Goal: Information Seeking & Learning: Learn about a topic

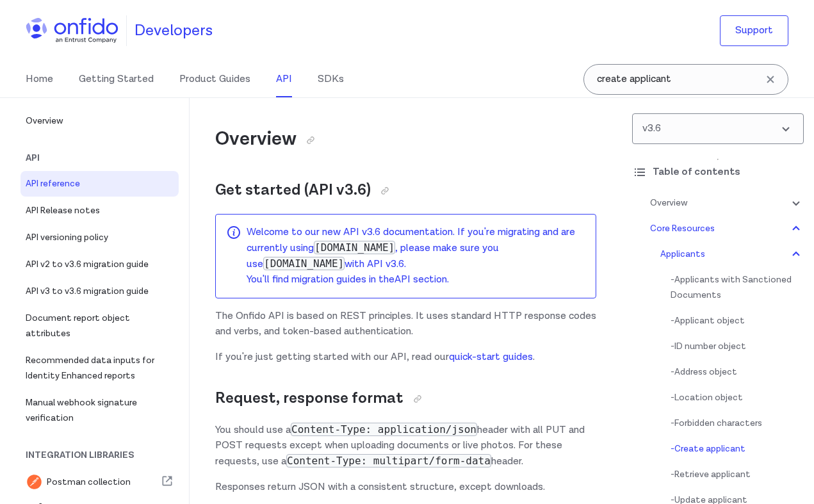
select select "bash"
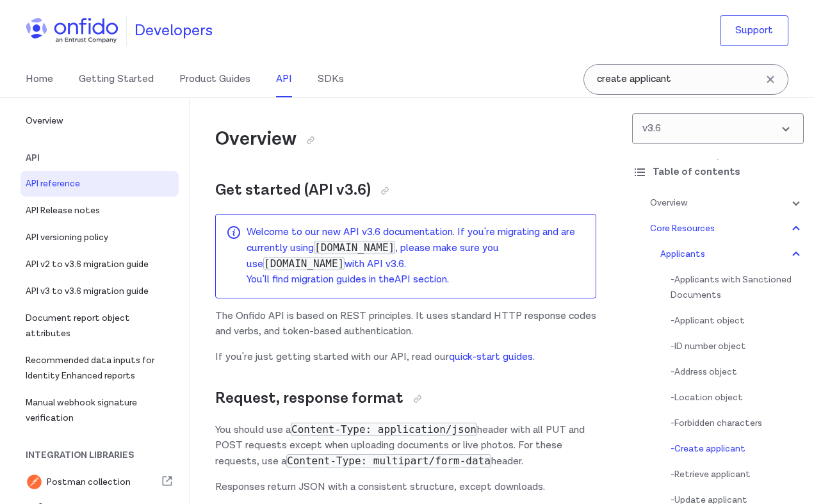
select select "bash"
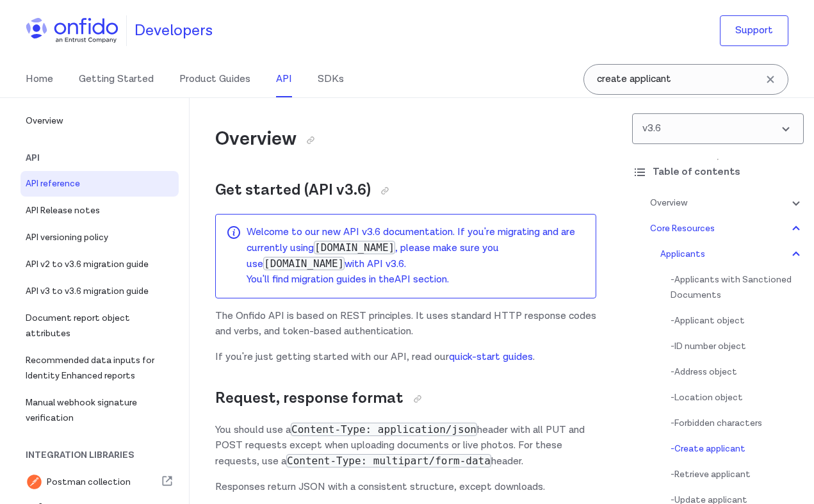
select select "bash"
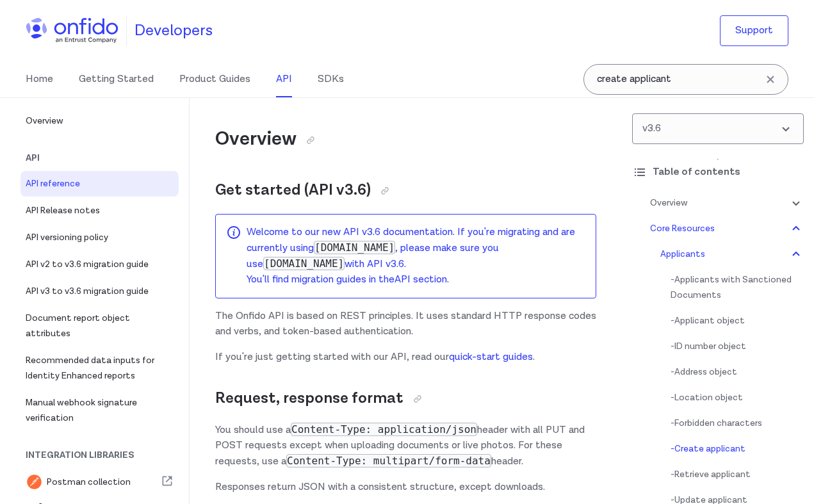
select select "bash"
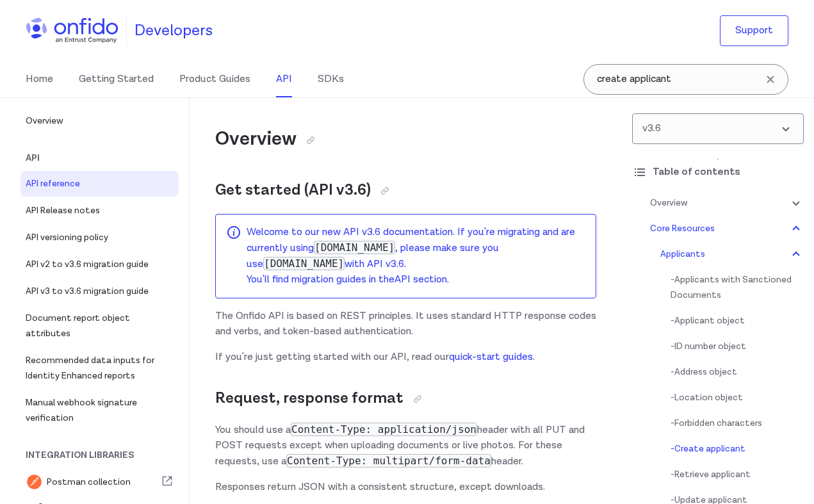
select select "bash"
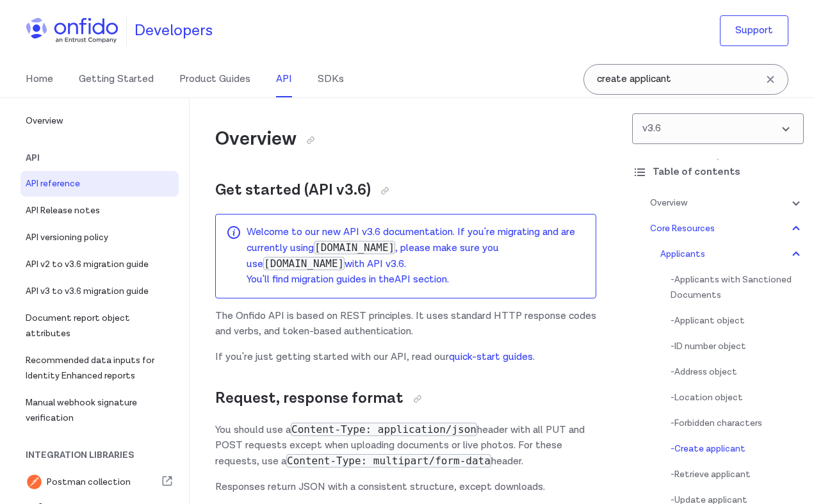
select select "bash"
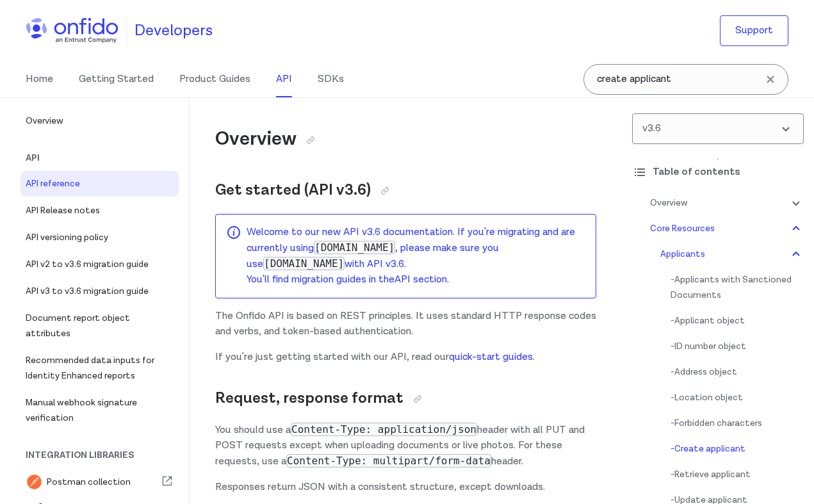
select select "bash"
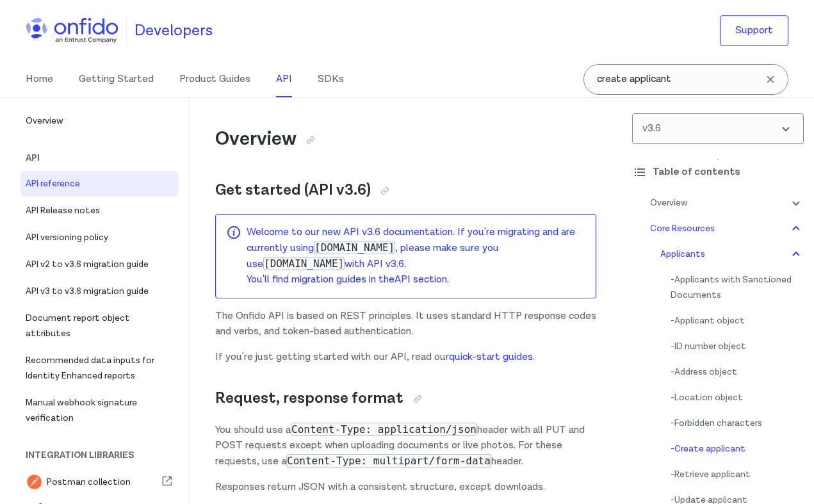
select select "bash"
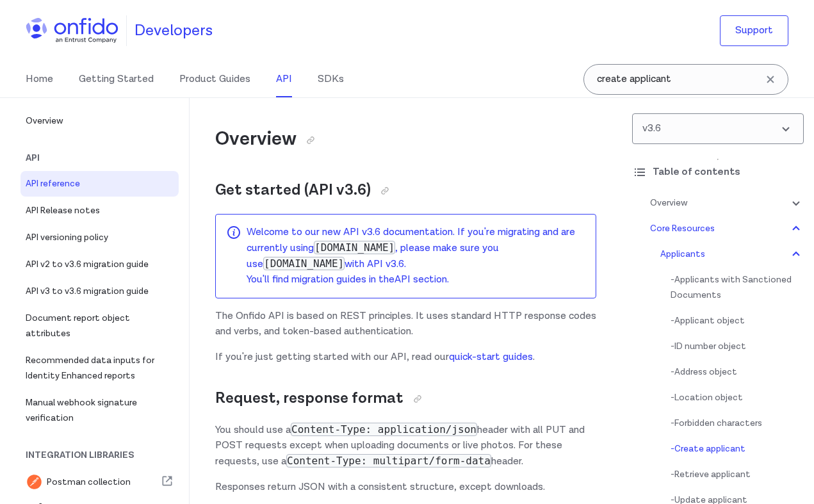
select select "bash"
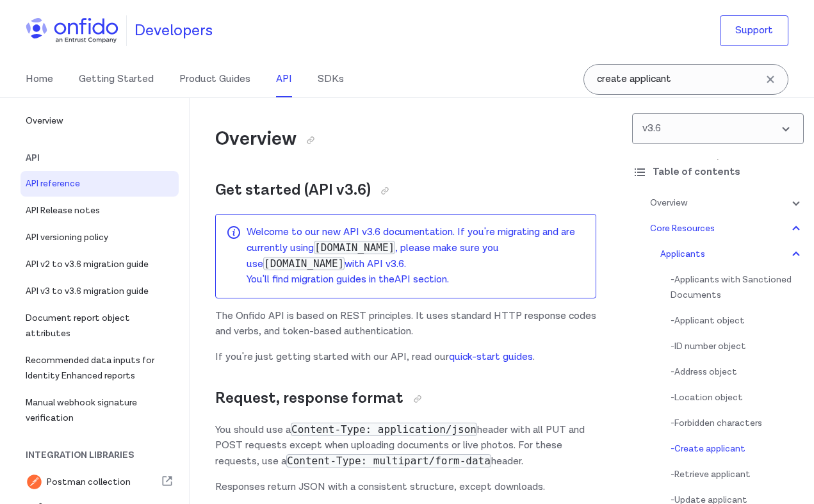
select select "bash"
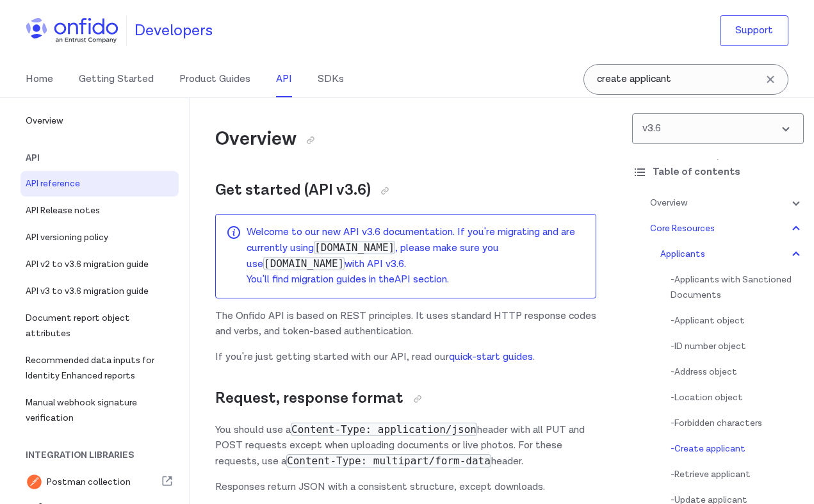
select select "bash"
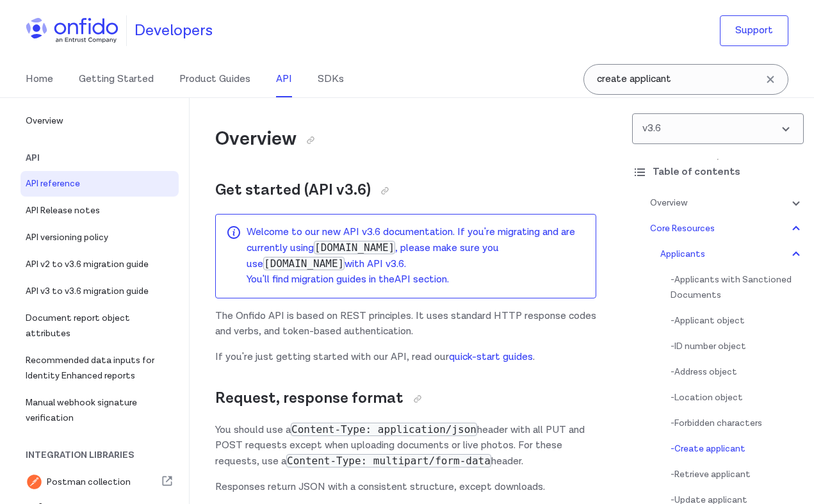
select select "bash"
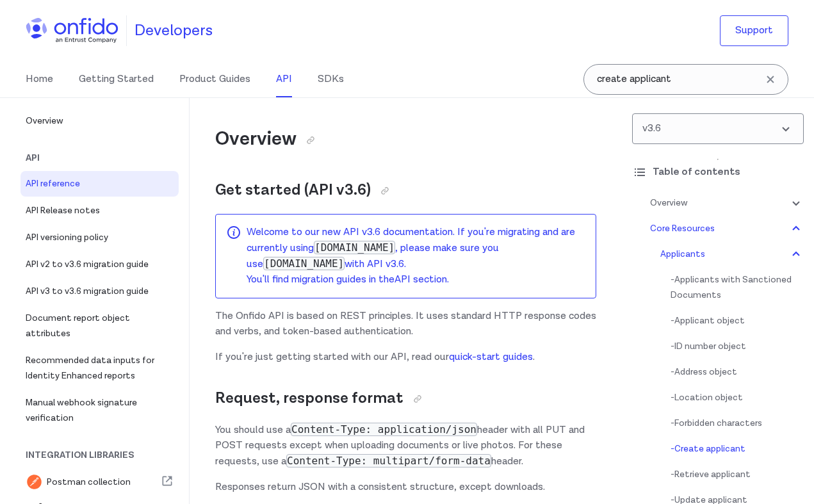
select select "bash"
select select "ruby"
select select "bash"
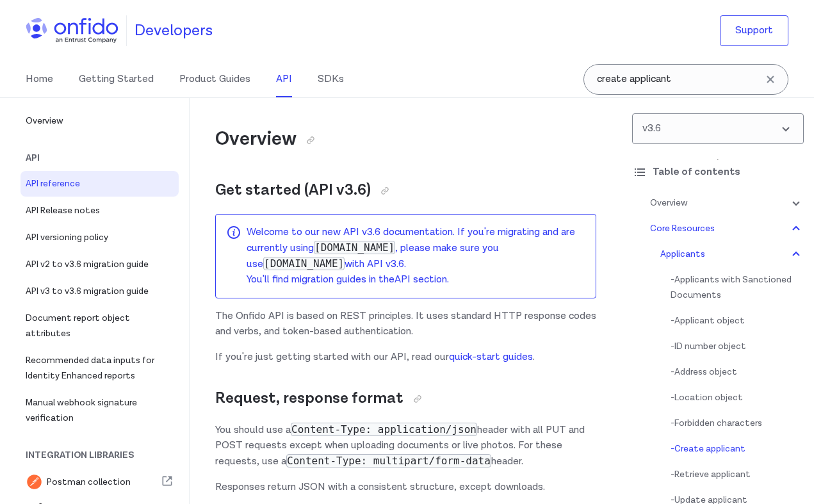
select select "bash"
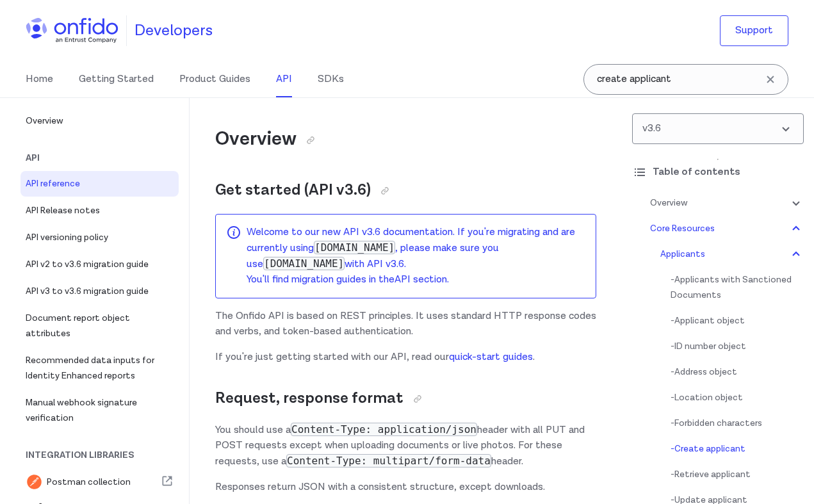
select select "bash"
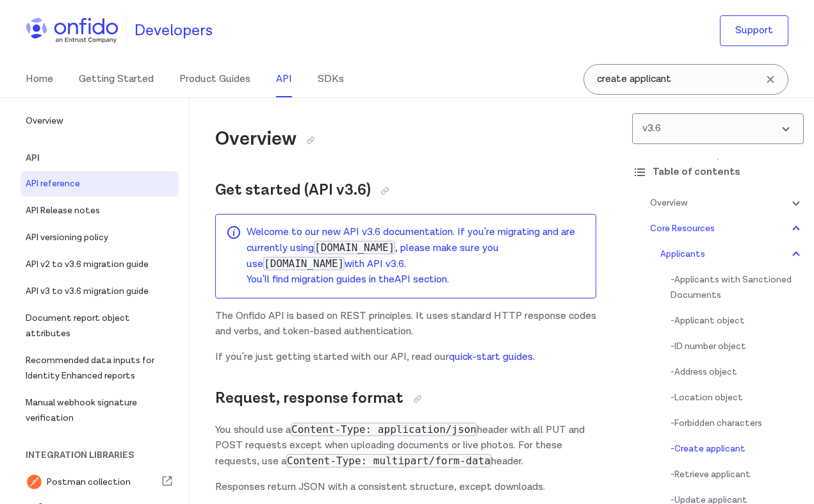
select select "bash"
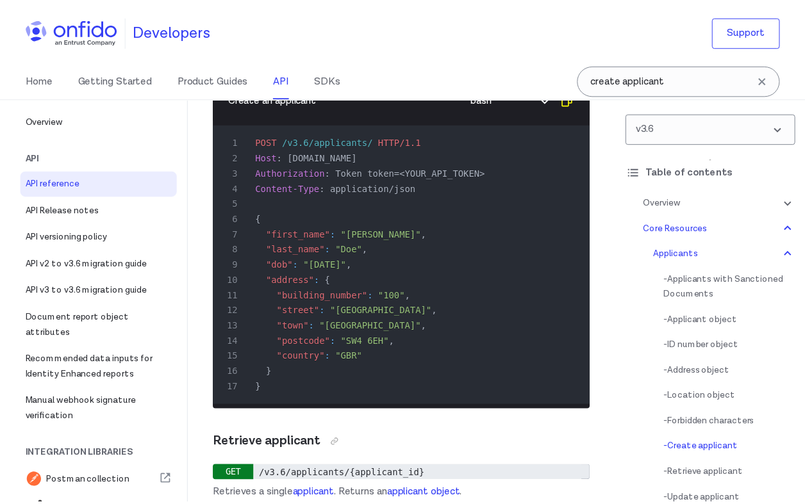
scroll to position [22318, 0]
